Goal: Information Seeking & Learning: Learn about a topic

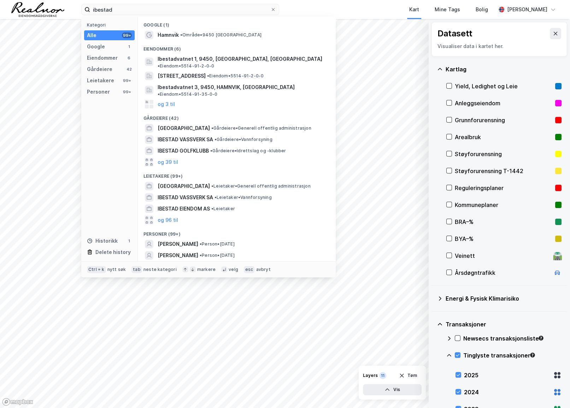
click at [56, 14] on div "ibestad Kategori Alle 99+ Google 1 Eiendommer 6 Gårdeiere 42 Leietakere 99+ Per…" at bounding box center [285, 9] width 570 height 19
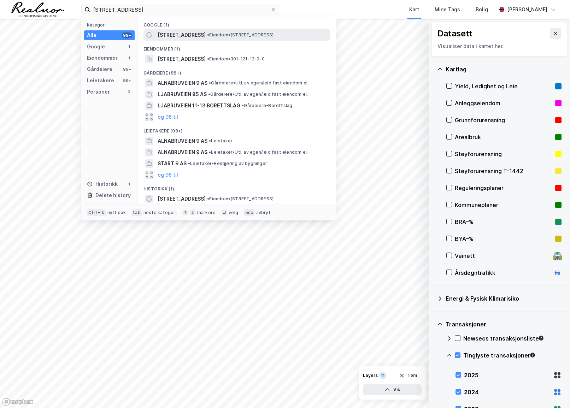
type input "[STREET_ADDRESS]"
click at [208, 35] on span "• Eiendom • [STREET_ADDRESS]" at bounding box center [240, 35] width 66 height 6
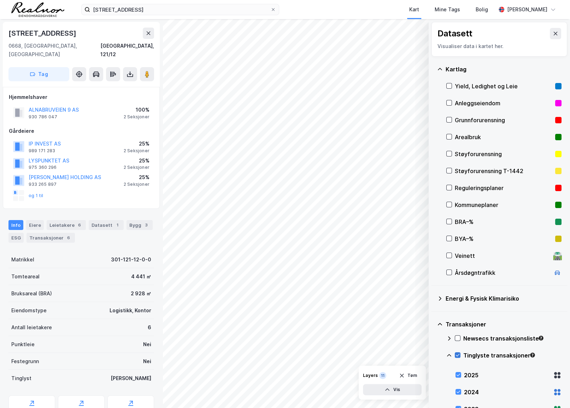
click at [457, 357] on icon at bounding box center [457, 355] width 5 height 5
click at [553, 34] on icon at bounding box center [556, 34] width 6 height 6
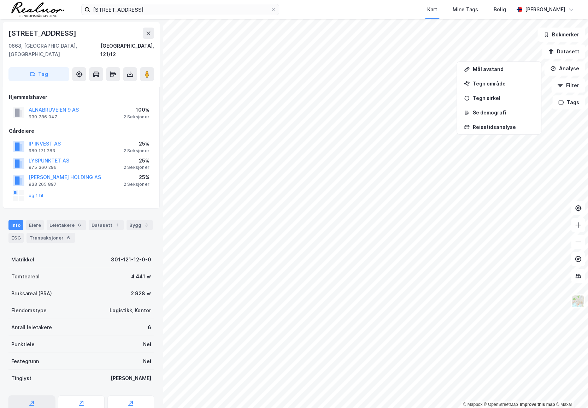
click at [37, 396] on div "Reguleringsplaner" at bounding box center [31, 407] width 47 height 23
